Goal: Task Accomplishment & Management: Use online tool/utility

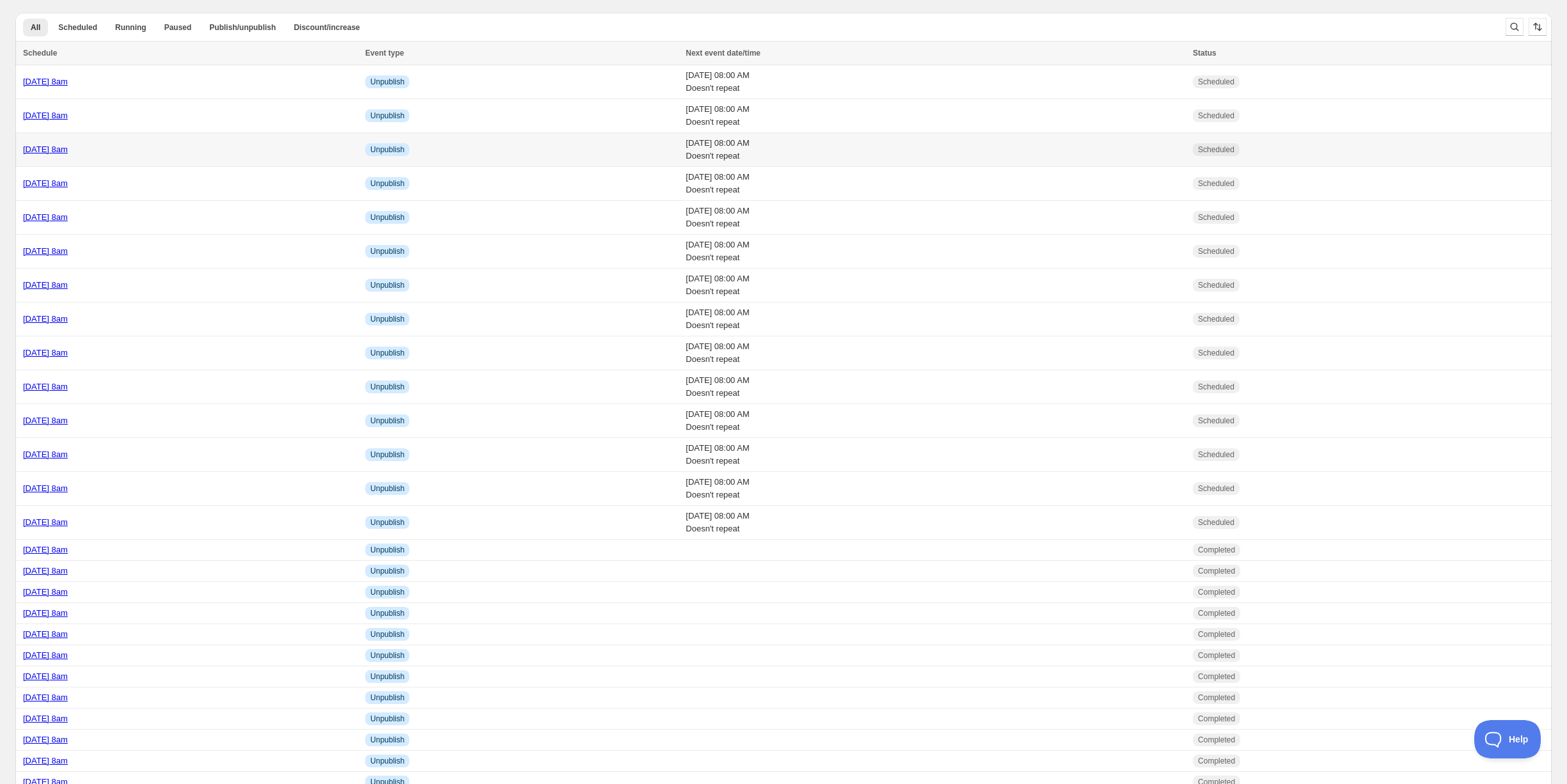
click at [62, 153] on link "[DATE] 8am" at bounding box center [45, 149] width 45 height 9
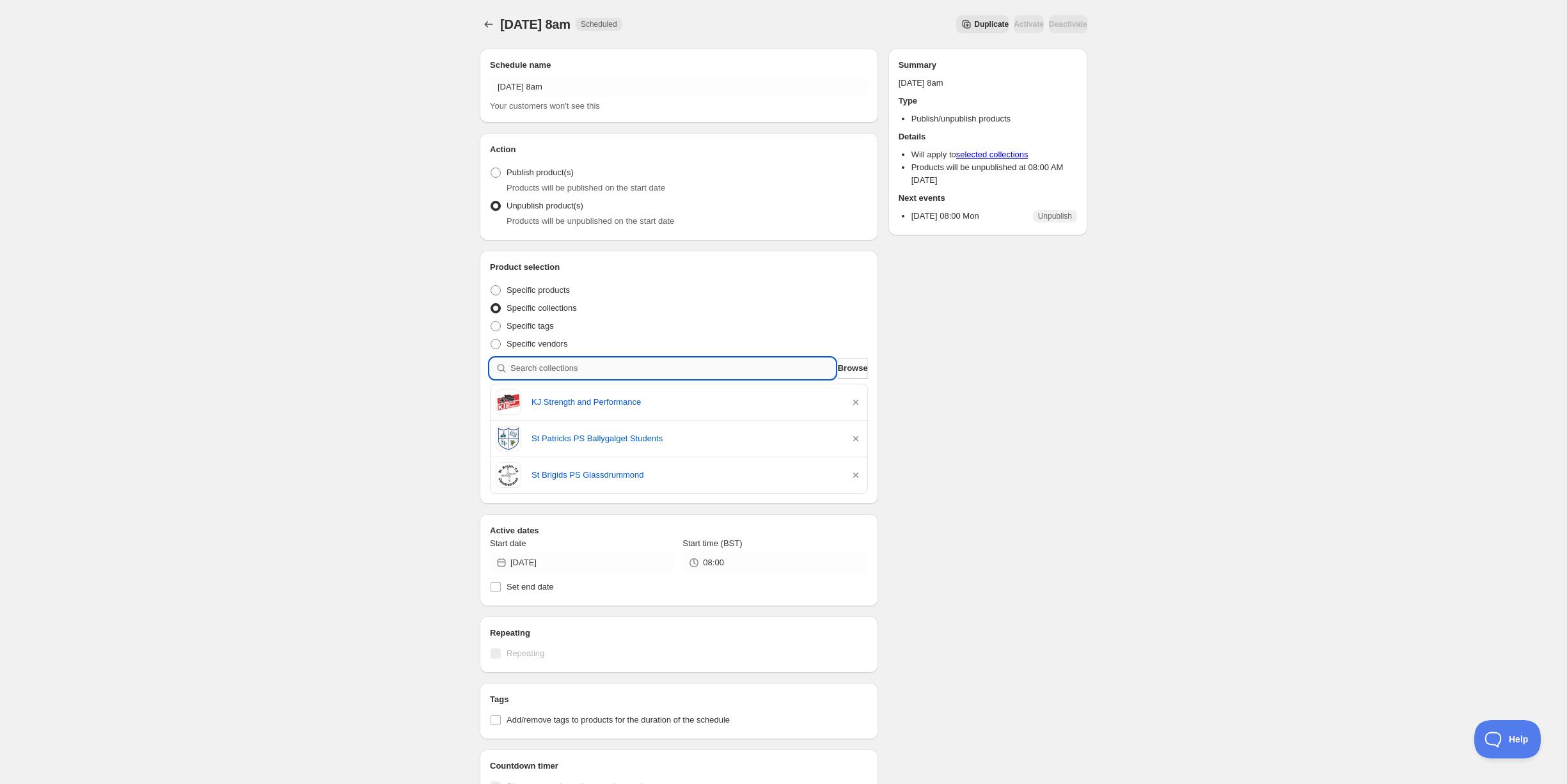
click at [538, 370] on input "search" at bounding box center [673, 368] width 324 height 20
type input "c"
